Goal: Task Accomplishment & Management: Manage account settings

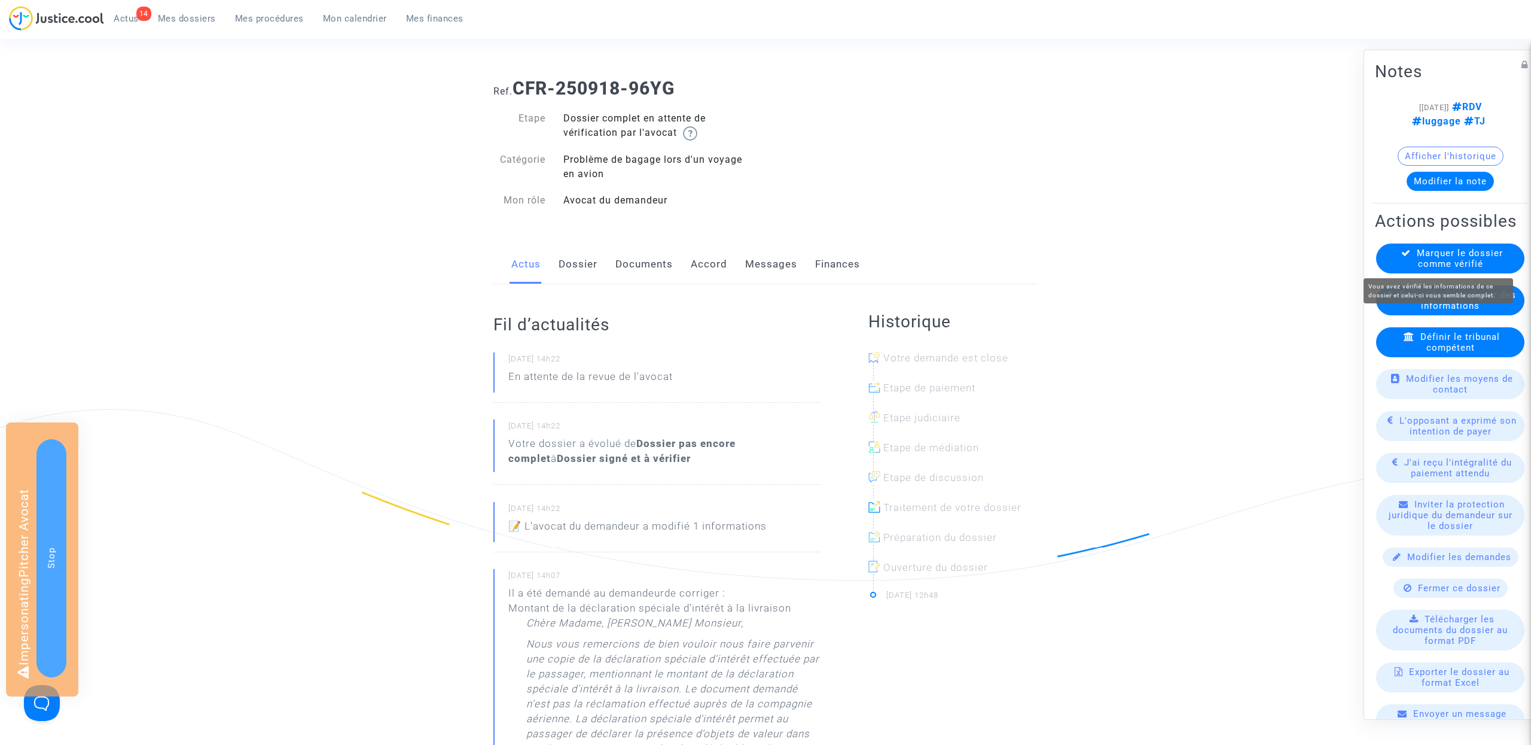
click at [1445, 253] on span "Marquer le dossier comme vérifié" at bounding box center [1460, 258] width 86 height 22
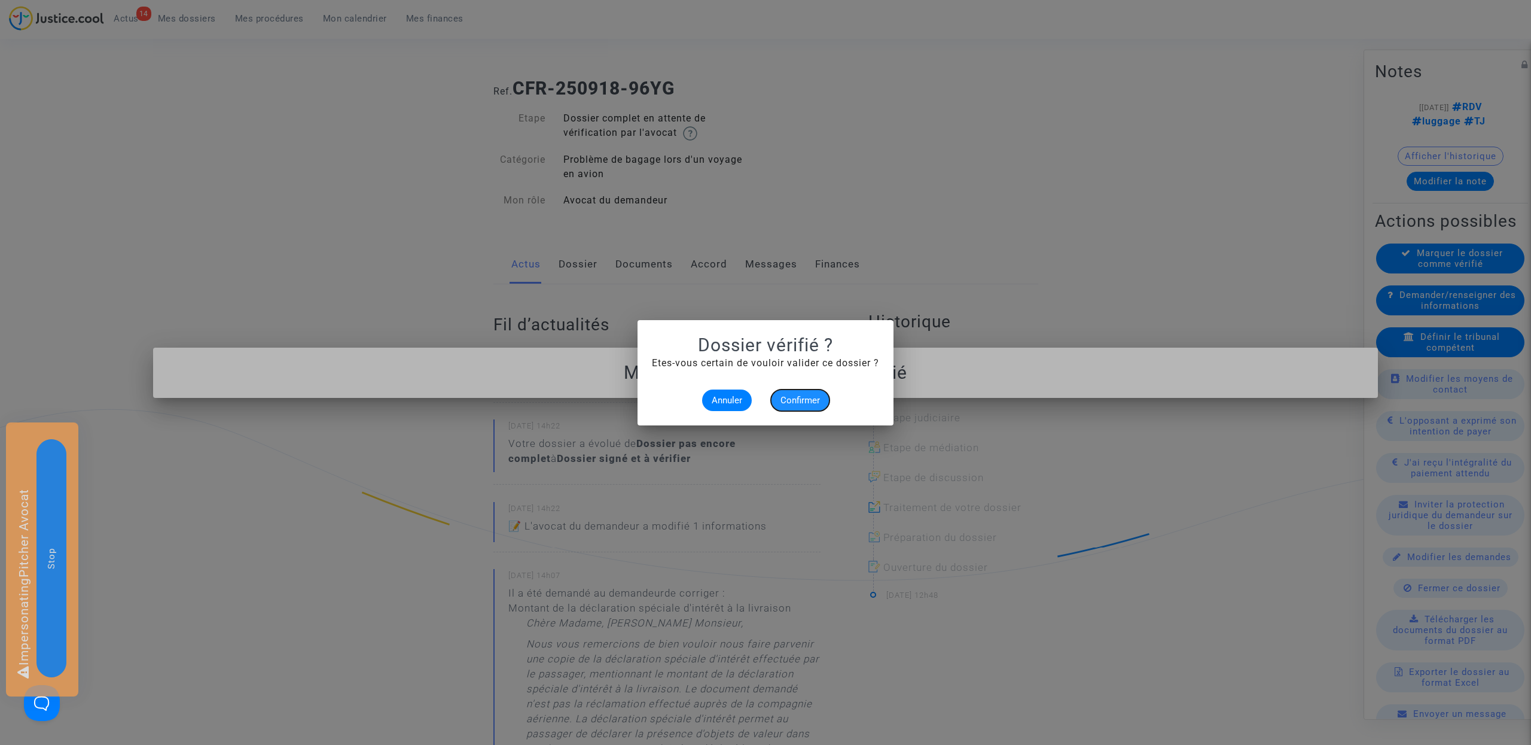
click at [802, 404] on span "Confirmer" at bounding box center [799, 400] width 39 height 11
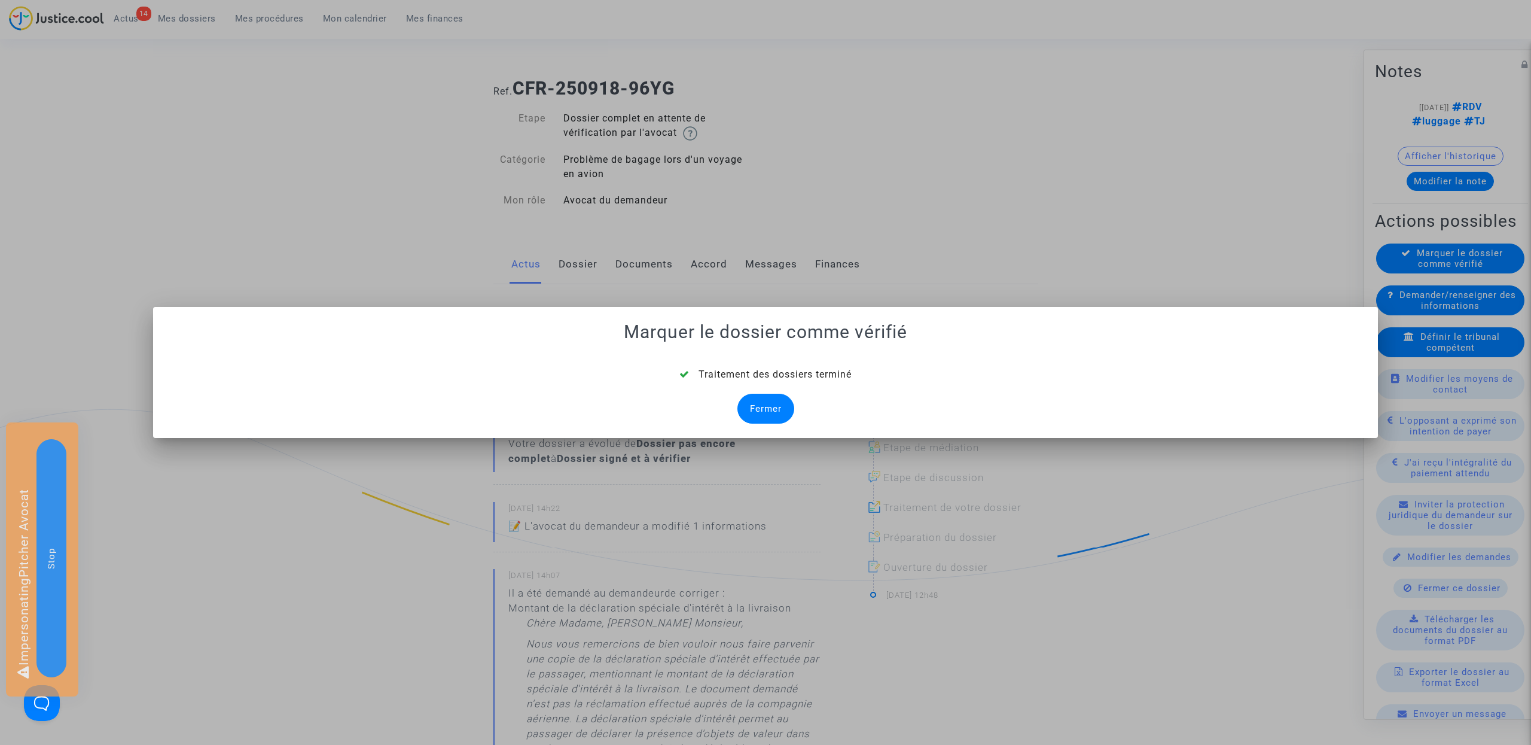
click at [745, 406] on div "Fermer" at bounding box center [765, 409] width 57 height 30
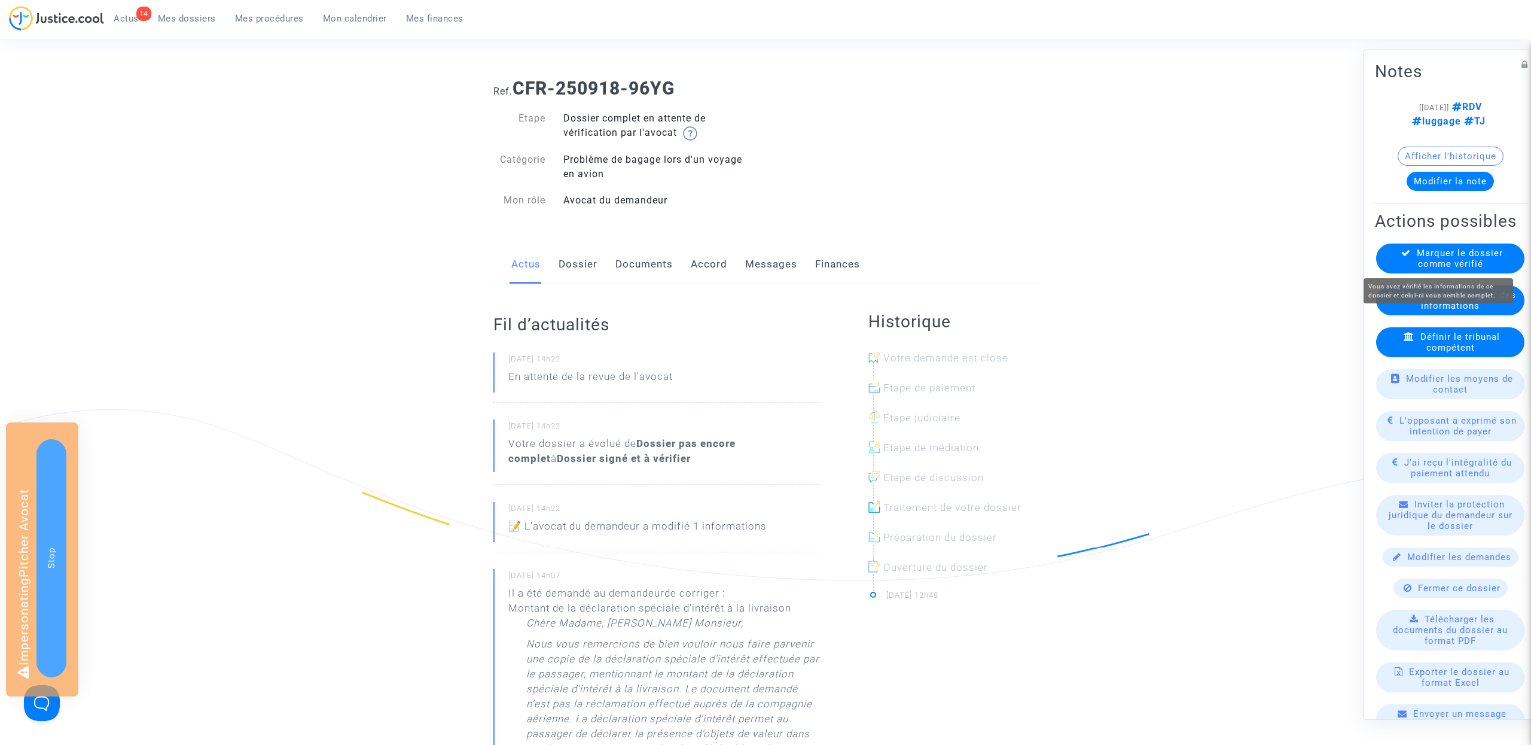
click at [1463, 255] on span "Marquer le dossier comme vérifié" at bounding box center [1460, 258] width 86 height 22
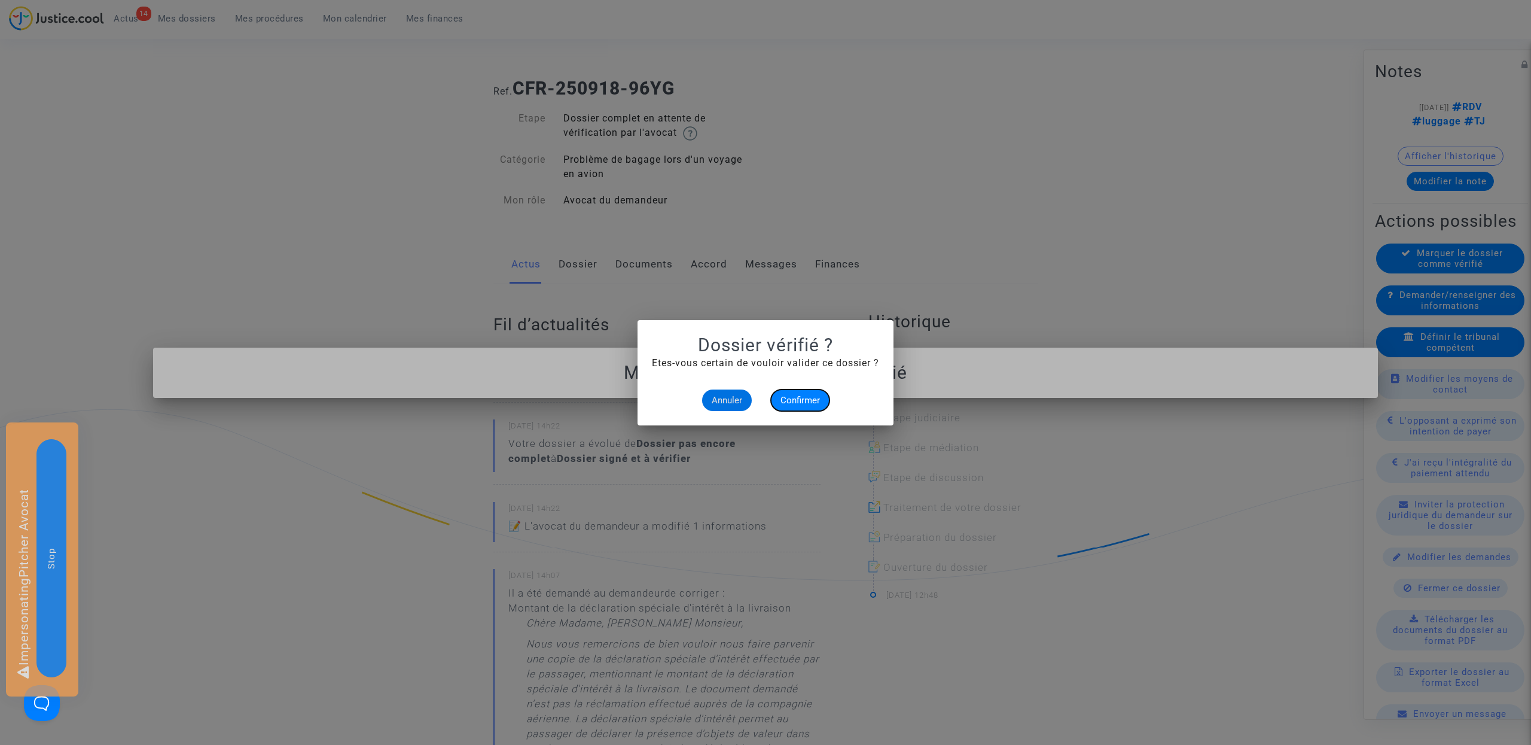
click at [796, 395] on span "Confirmer" at bounding box center [799, 400] width 39 height 11
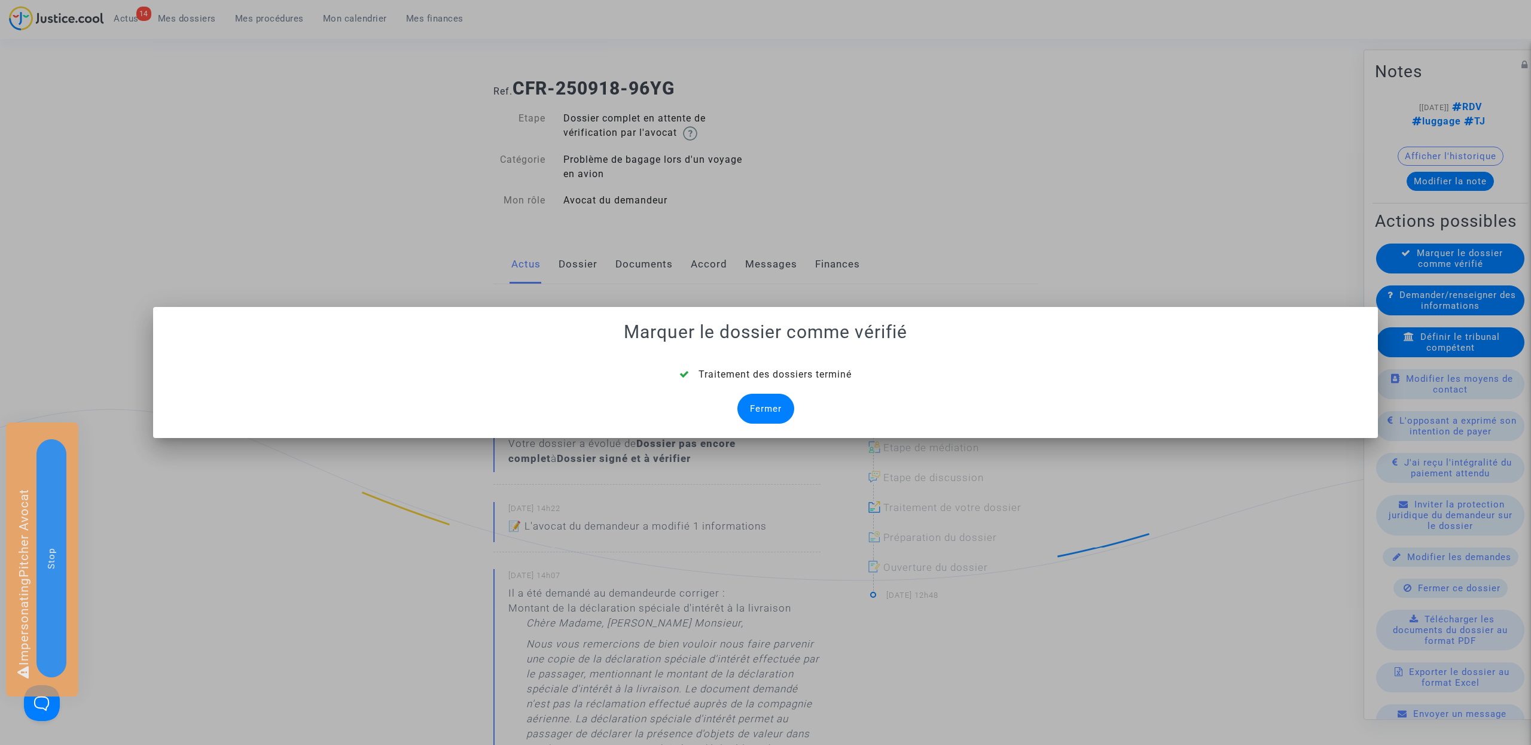
click at [755, 408] on div "Fermer" at bounding box center [765, 409] width 57 height 30
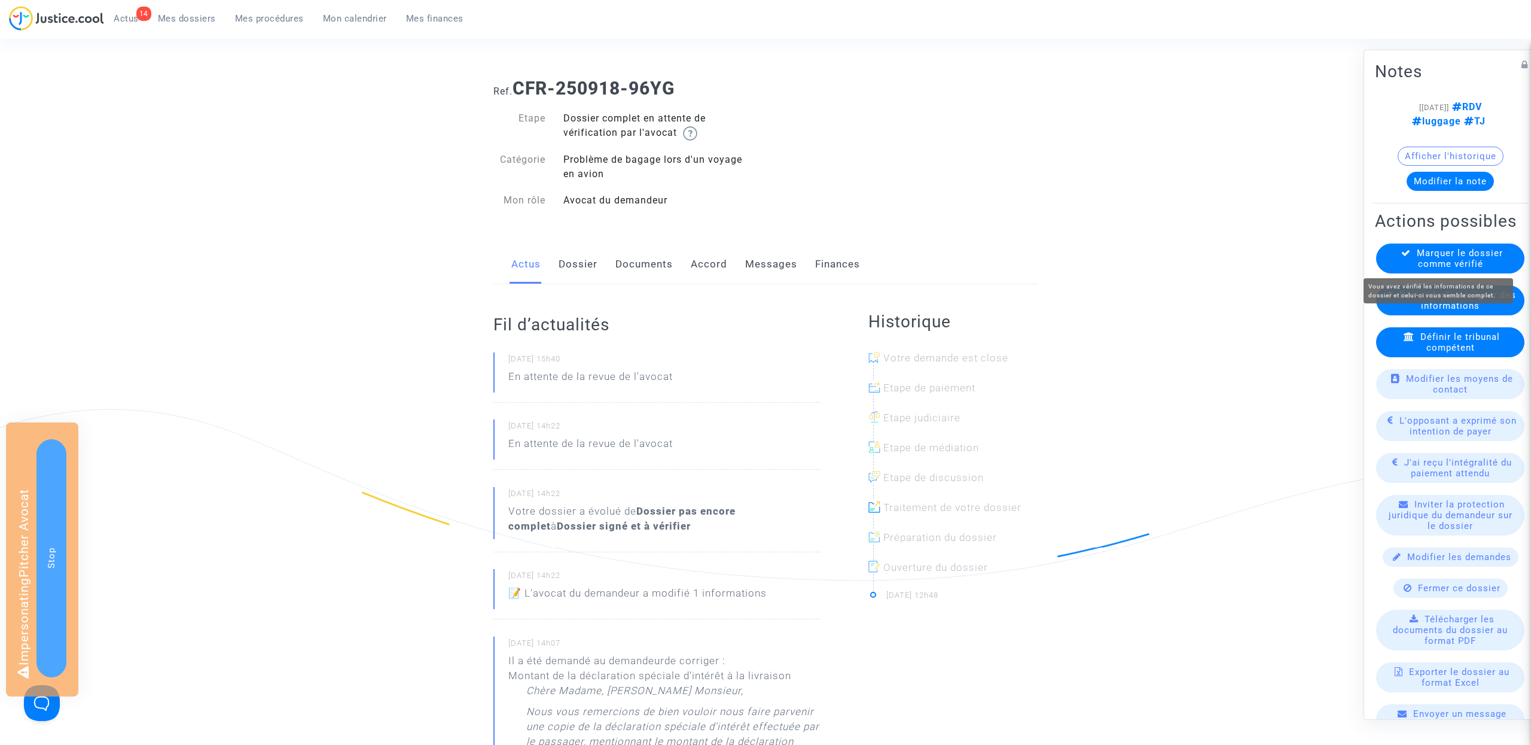
click at [1460, 252] on span "Marquer le dossier comme vérifié" at bounding box center [1460, 258] width 86 height 22
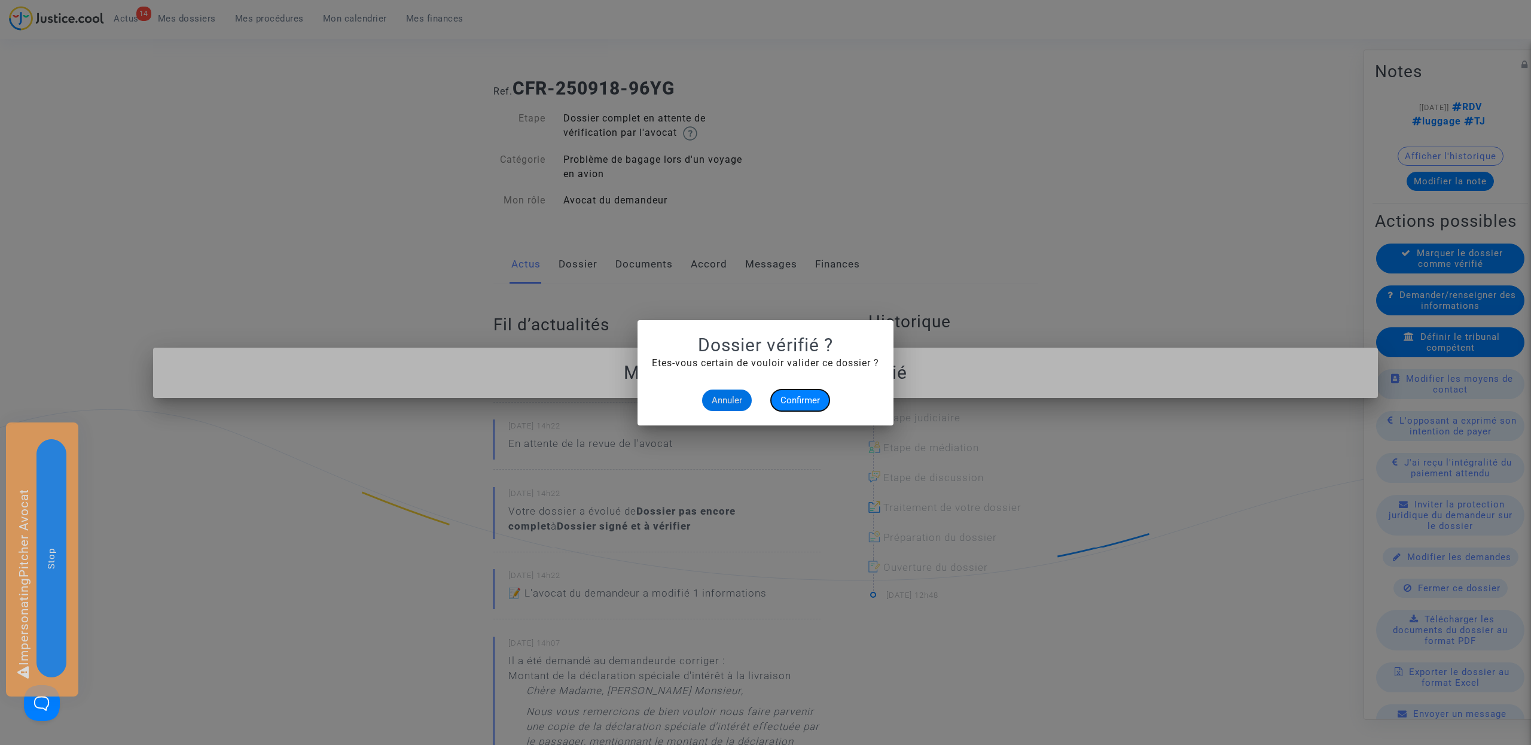
click at [806, 389] on button "Confirmer" at bounding box center [800, 400] width 59 height 22
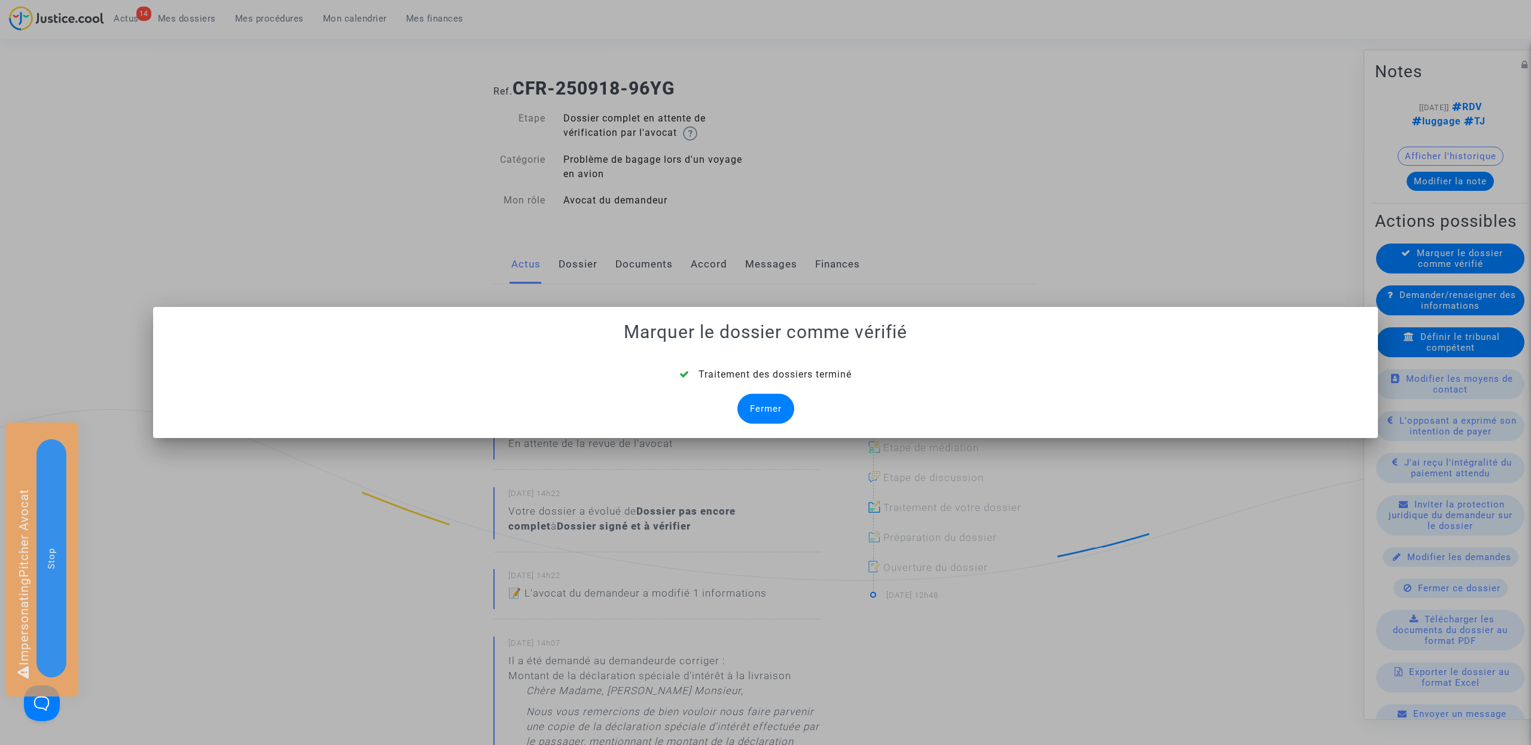
click at [769, 405] on div "Fermer" at bounding box center [765, 409] width 57 height 30
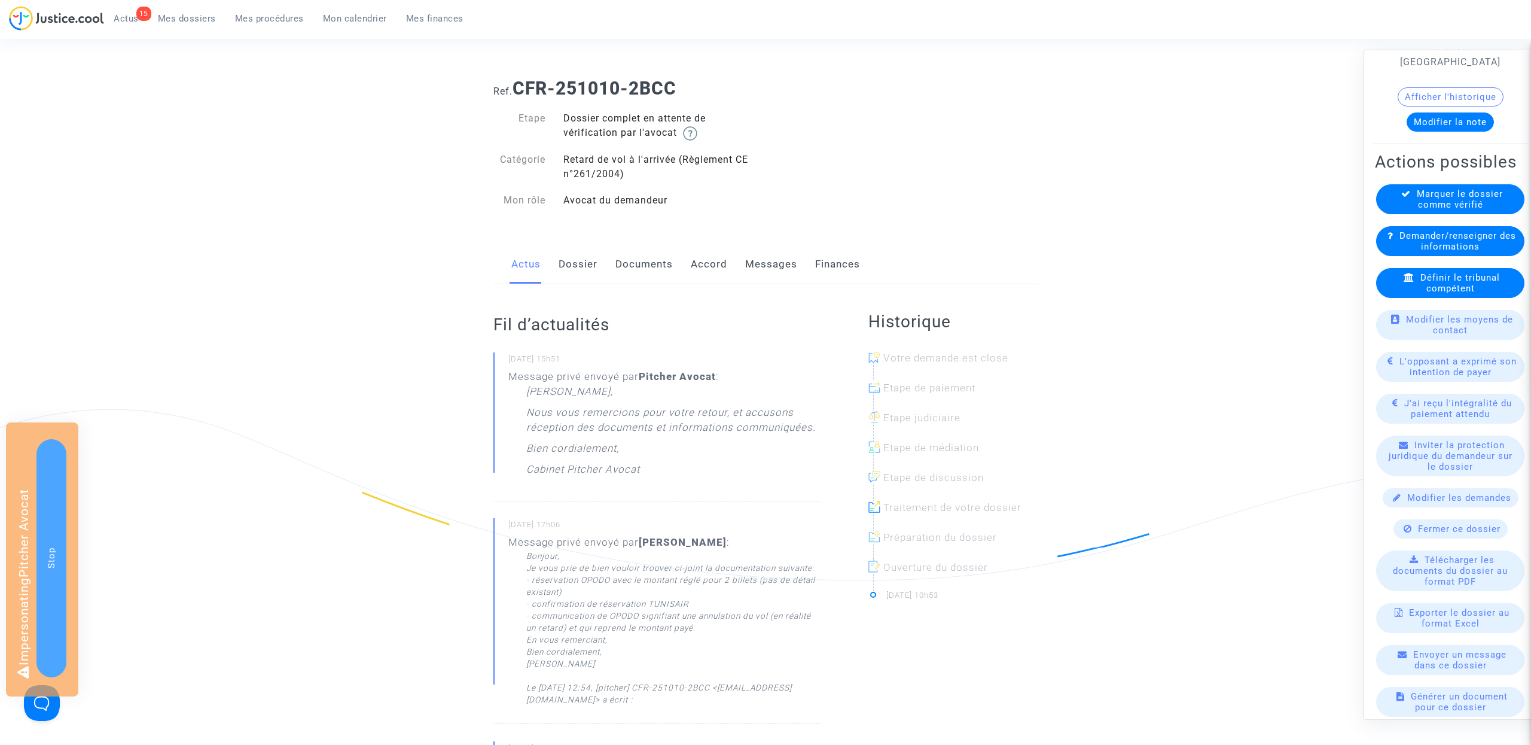
scroll to position [329, 0]
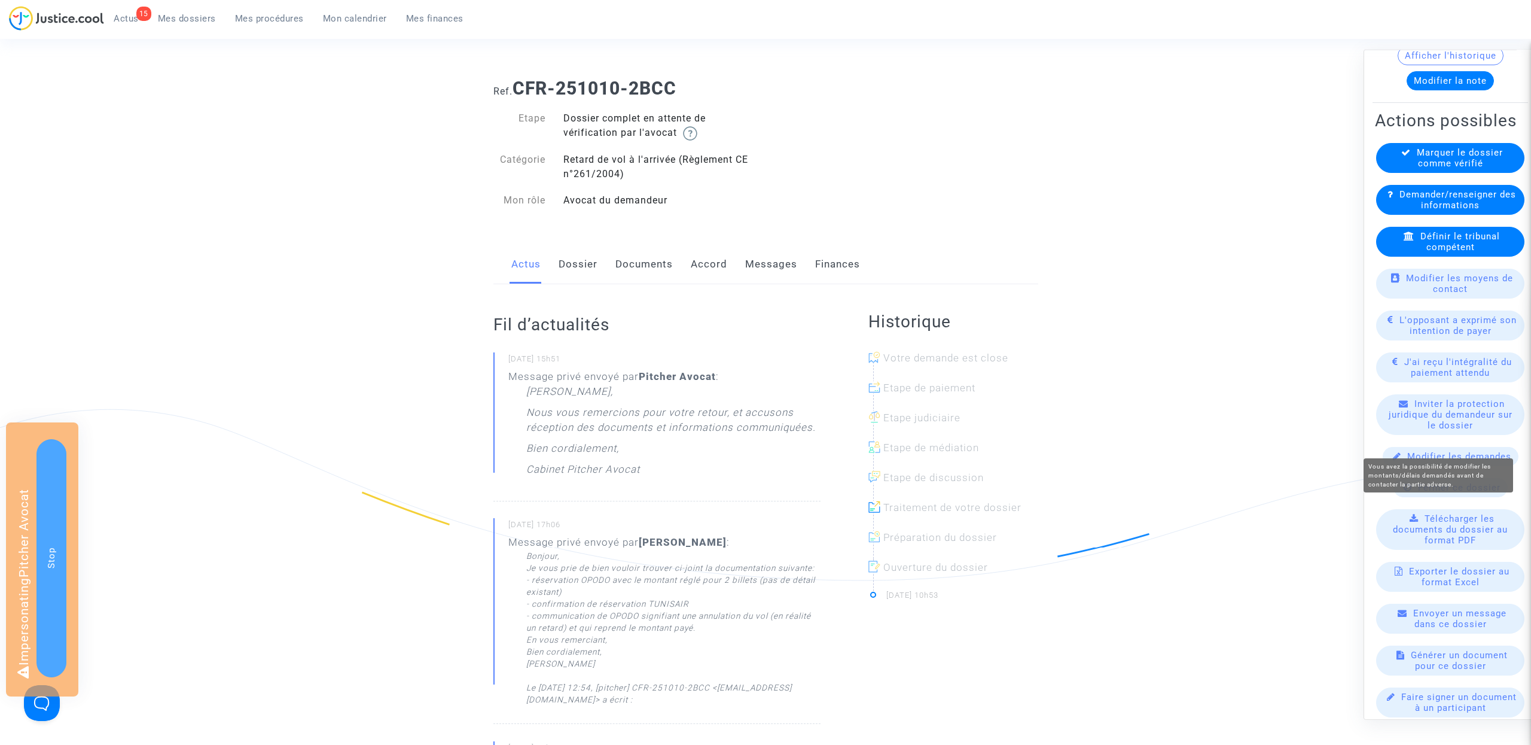
click at [1490, 451] on span "Modifier les demandes" at bounding box center [1459, 456] width 104 height 11
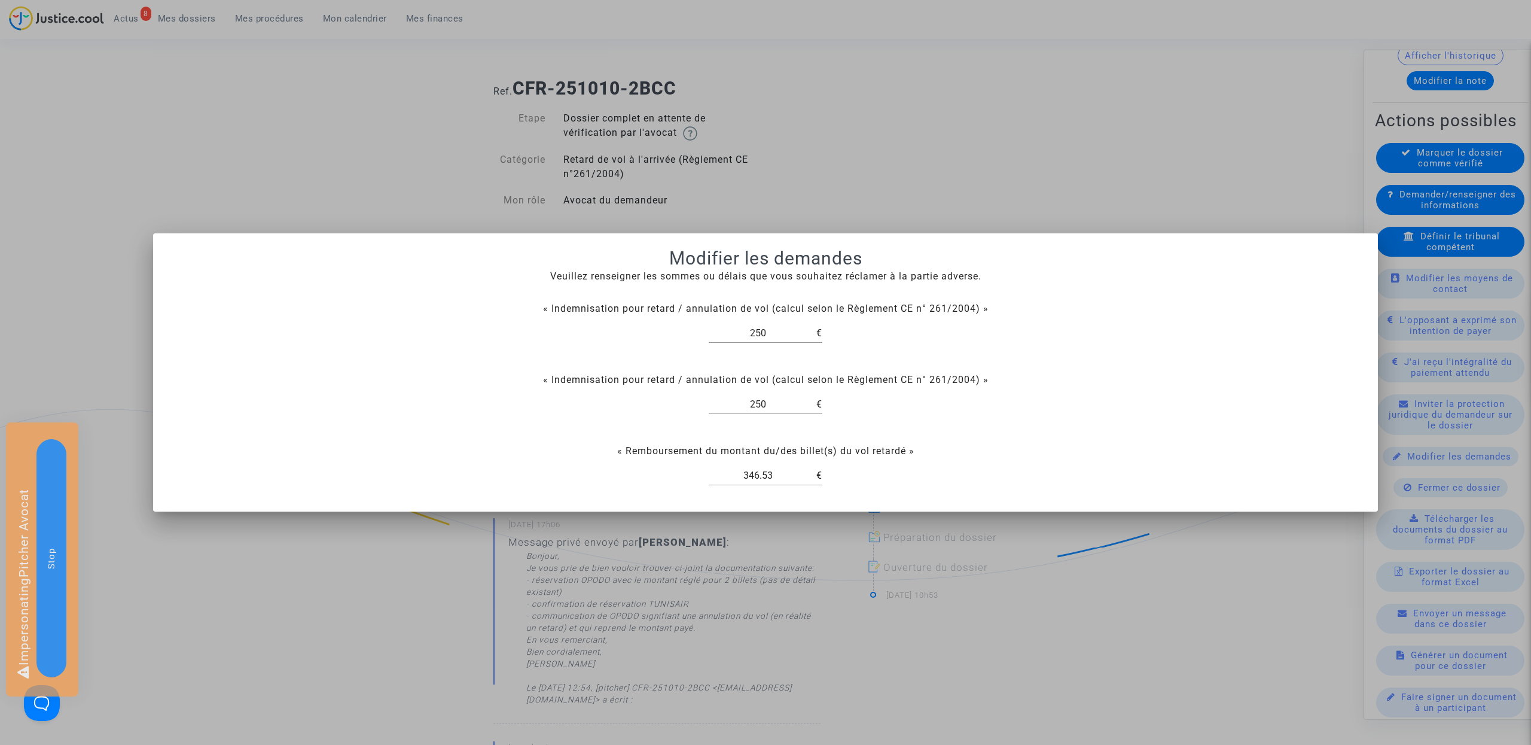
scroll to position [316, 0]
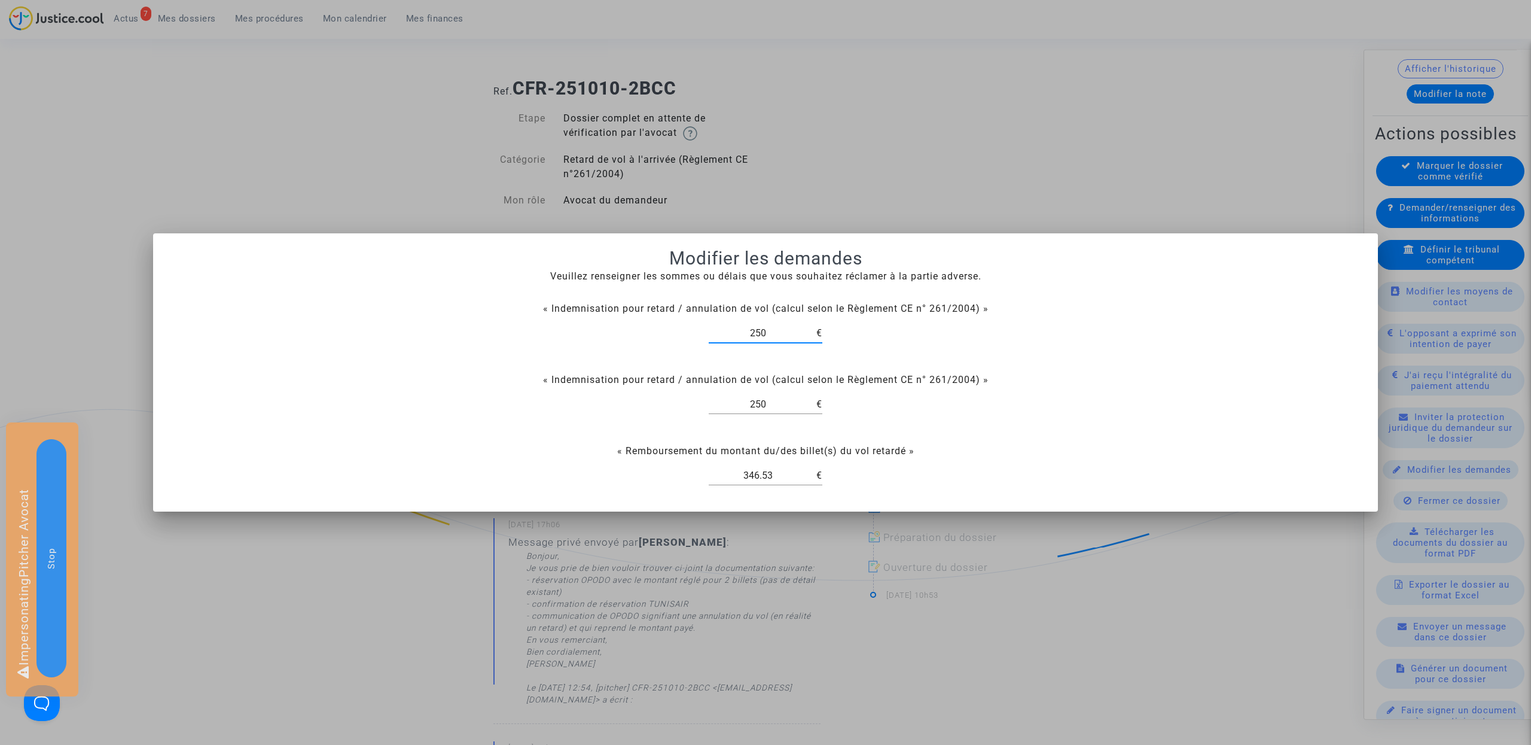
click at [217, 122] on div at bounding box center [765, 372] width 1531 height 745
